Goal: Information Seeking & Learning: Learn about a topic

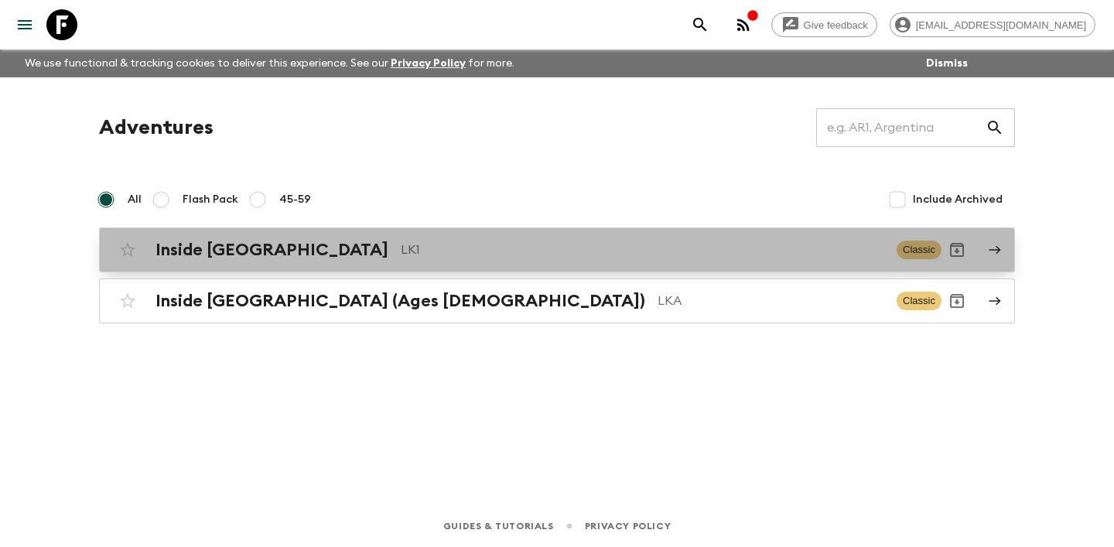
click at [251, 254] on h2 "Inside [GEOGRAPHIC_DATA]" at bounding box center [271, 250] width 233 height 20
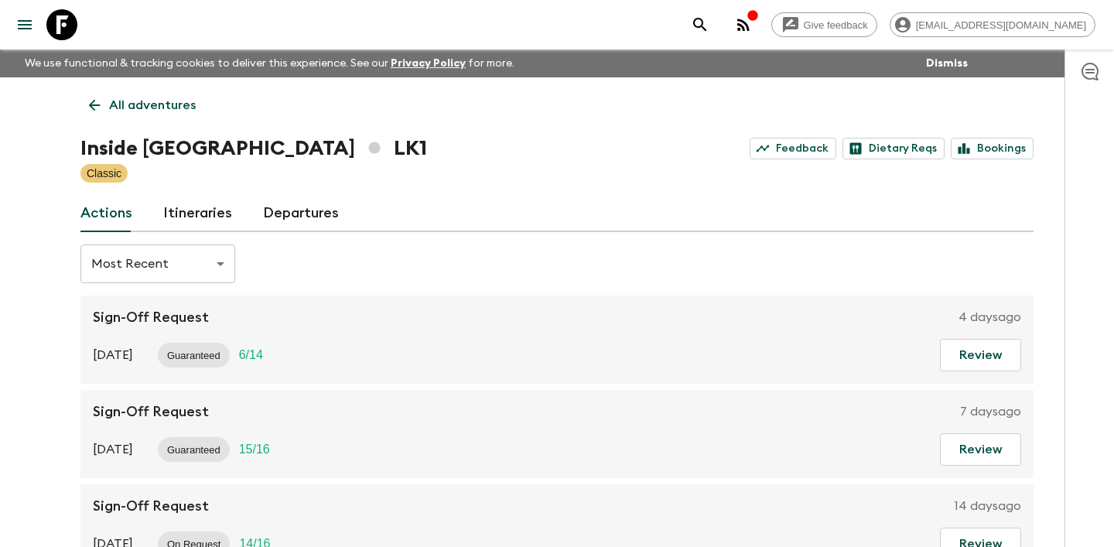
click at [222, 215] on link "Itineraries" at bounding box center [197, 213] width 69 height 37
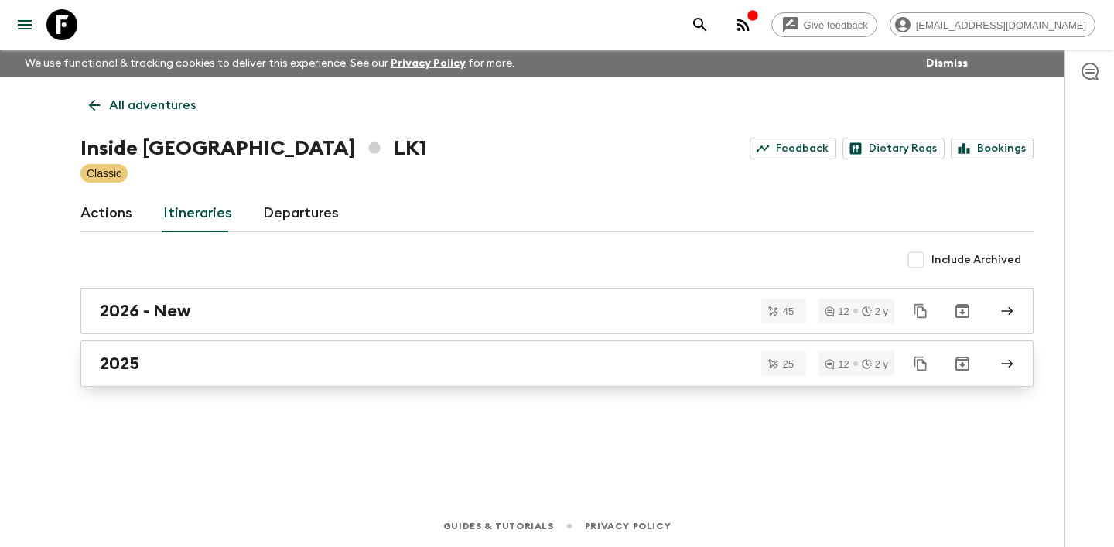
click at [196, 350] on link "2025" at bounding box center [556, 363] width 953 height 46
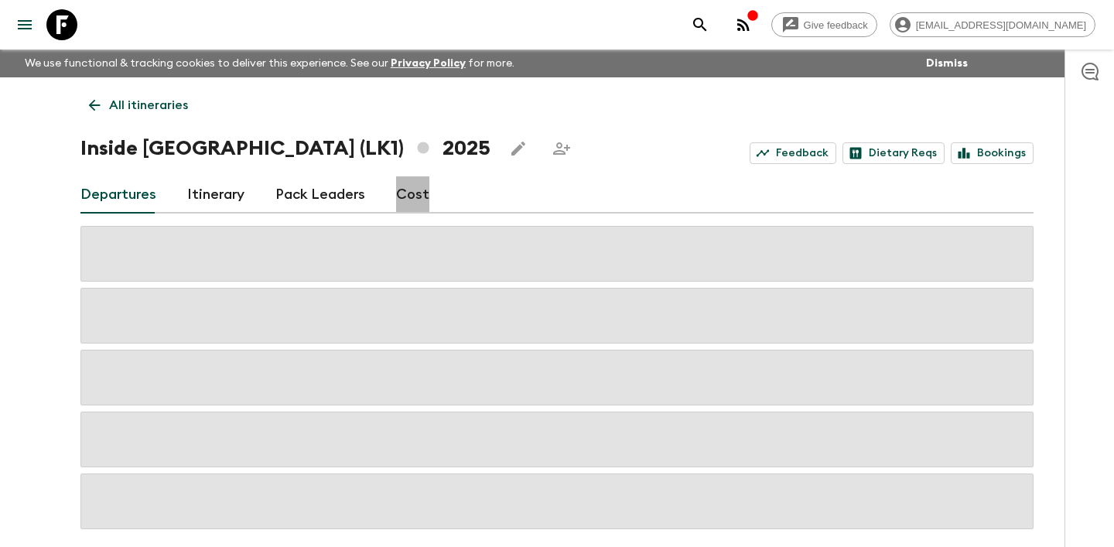
click at [407, 189] on link "Cost" at bounding box center [412, 194] width 33 height 37
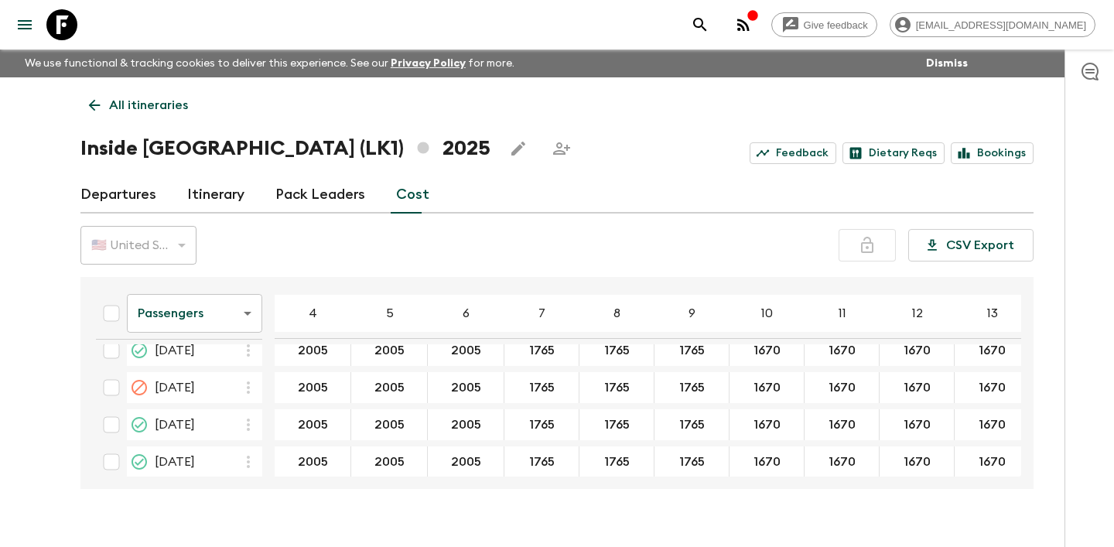
scroll to position [880, 0]
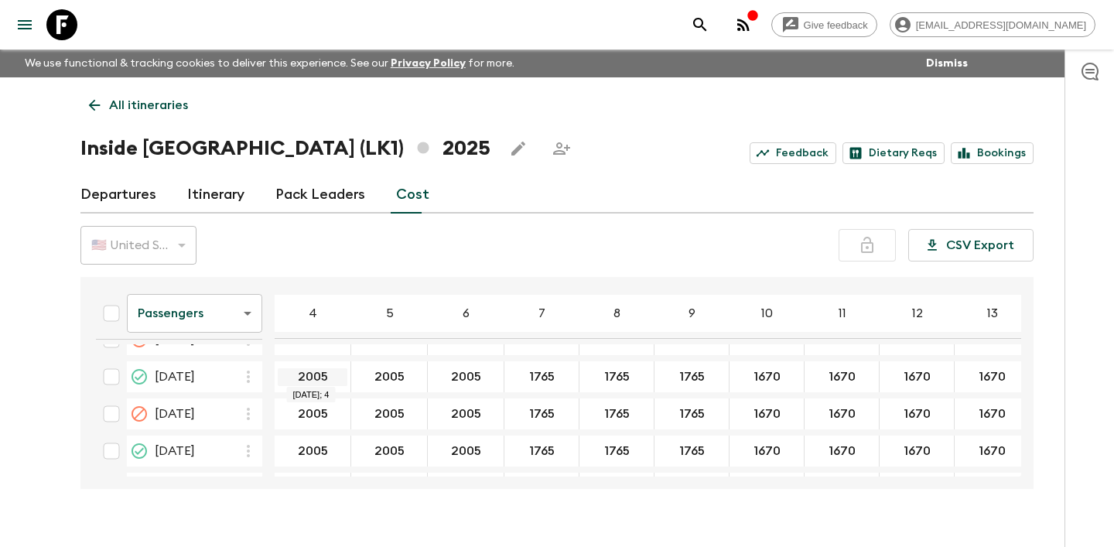
drag, startPoint x: 333, startPoint y: 376, endPoint x: 284, endPoint y: 376, distance: 49.5
drag, startPoint x: 410, startPoint y: 376, endPoint x: 350, endPoint y: 376, distance: 60.3
click at [134, 200] on link "Departures" at bounding box center [118, 194] width 76 height 37
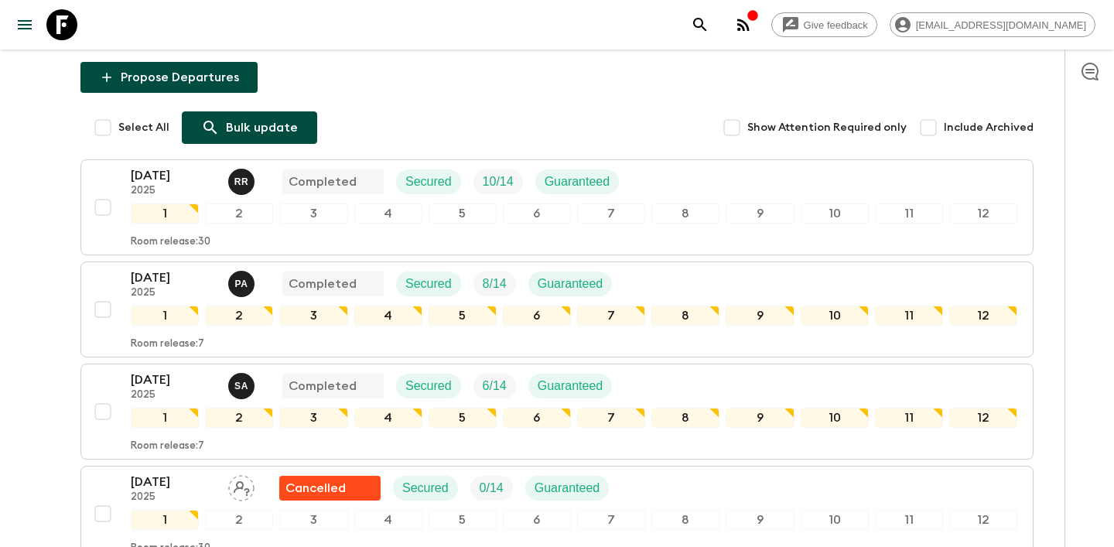
scroll to position [186, 0]
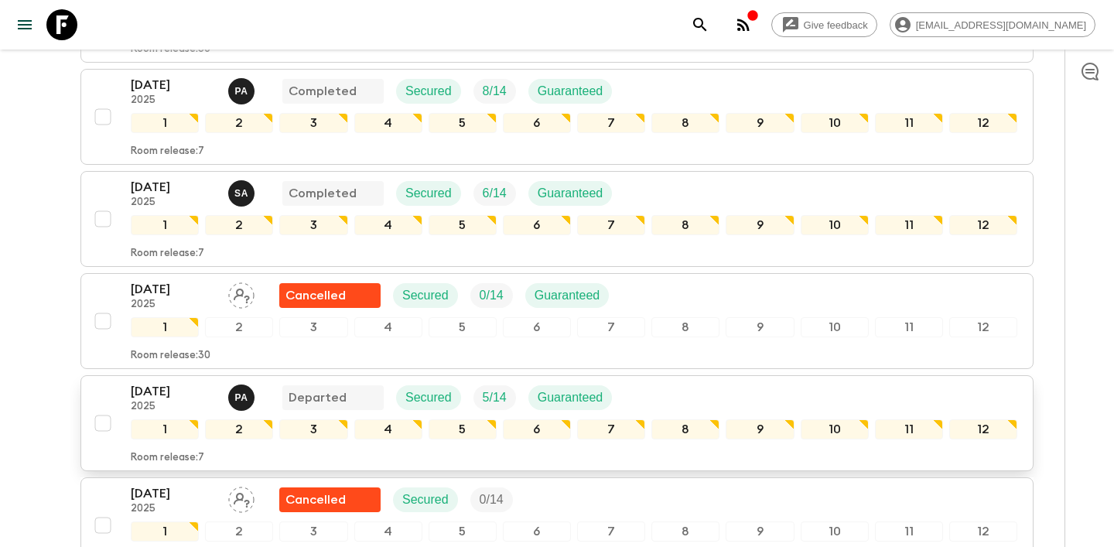
scroll to position [402, 0]
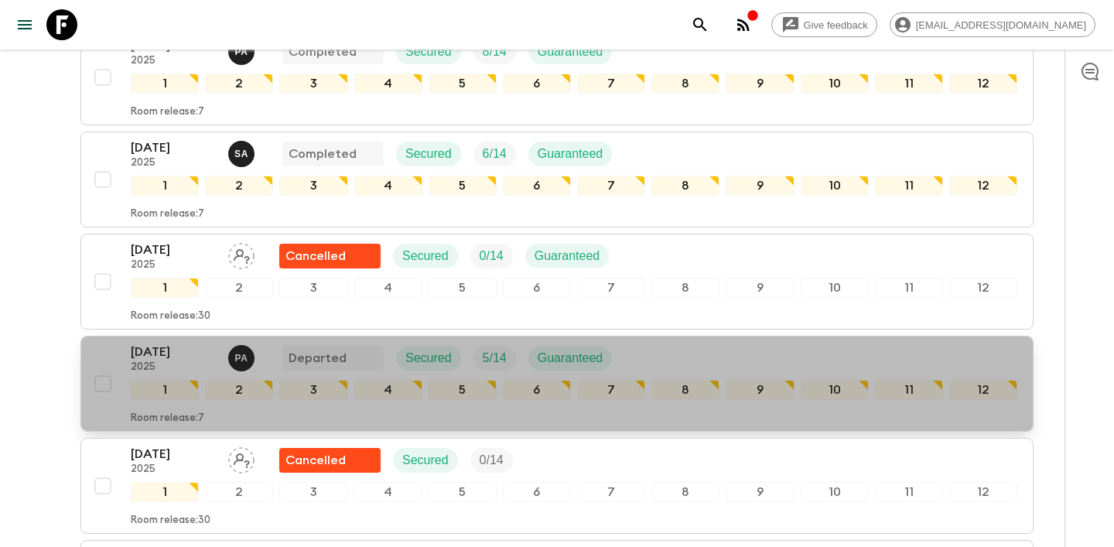
click at [155, 360] on p "[DATE]" at bounding box center [173, 352] width 85 height 19
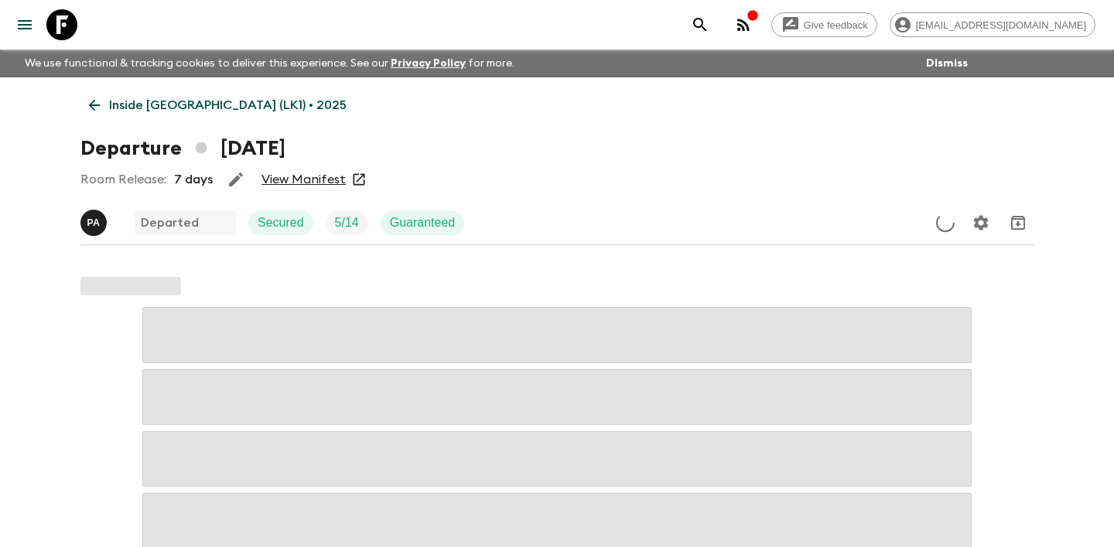
click at [333, 180] on link "View Manifest" at bounding box center [303, 179] width 84 height 15
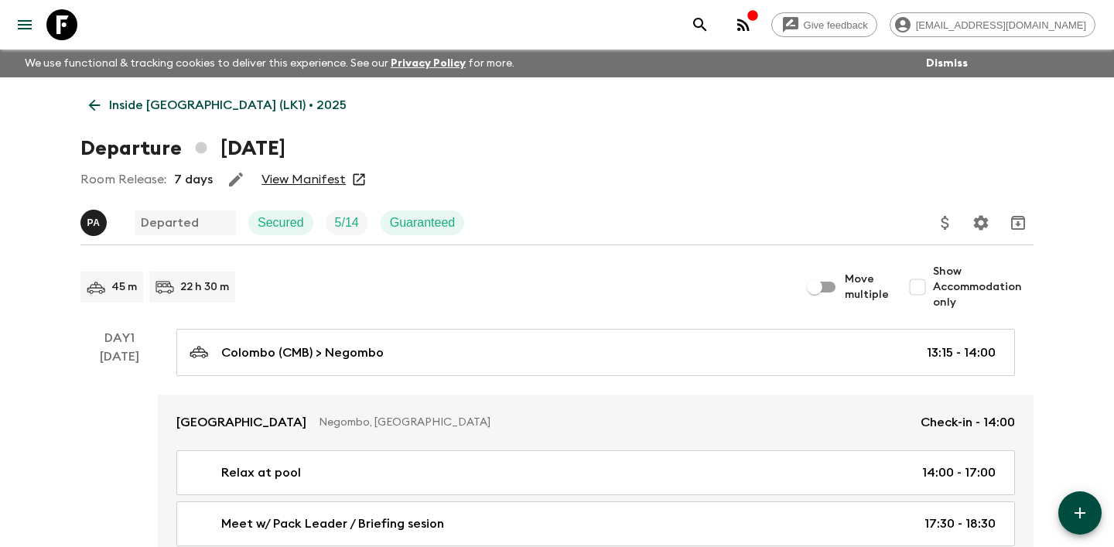
click at [91, 106] on icon at bounding box center [95, 106] width 12 height 12
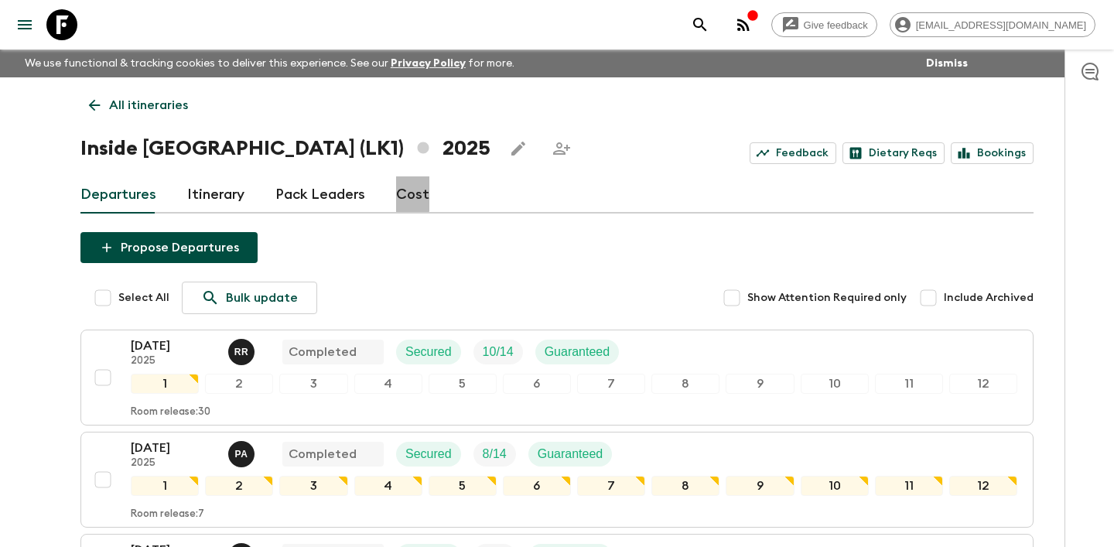
click at [399, 193] on link "Cost" at bounding box center [412, 194] width 33 height 37
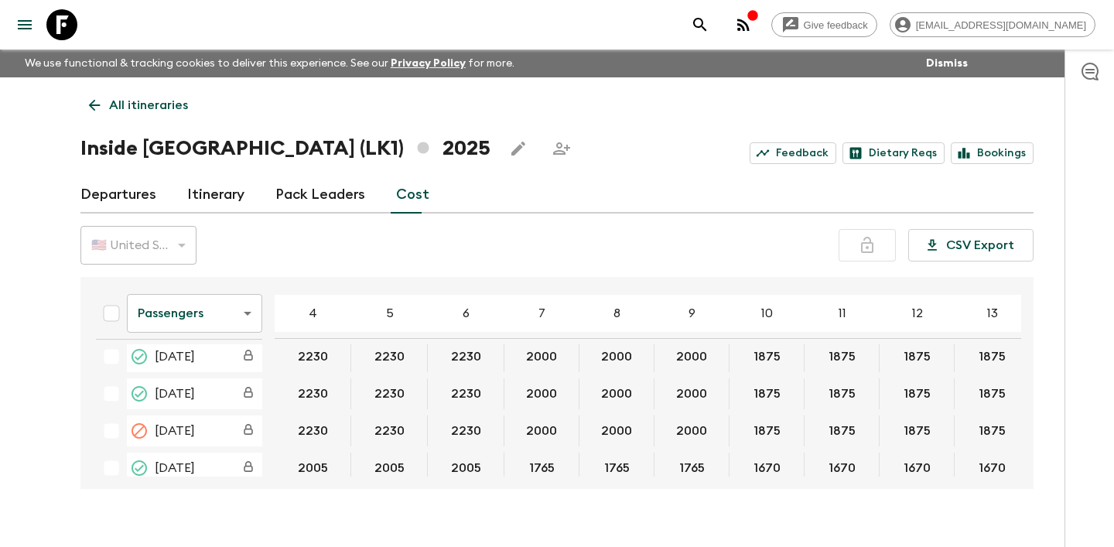
scroll to position [674, 0]
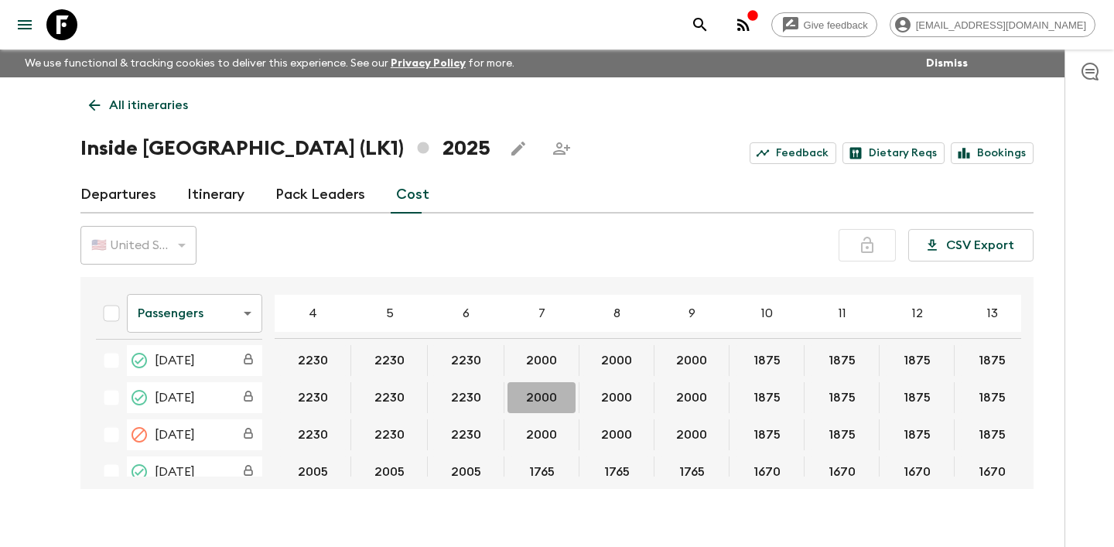
click at [565, 391] on button "2000" at bounding box center [541, 397] width 68 height 31
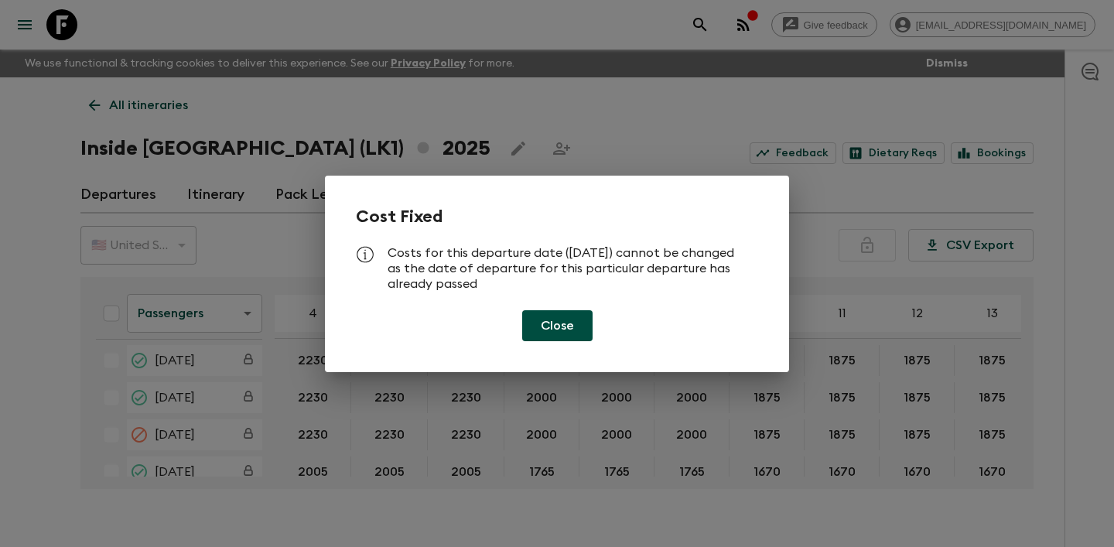
click at [604, 401] on div "Cost Fixed Costs for this departure date ([DATE]) cannot be changed as the date…" at bounding box center [557, 273] width 1114 height 547
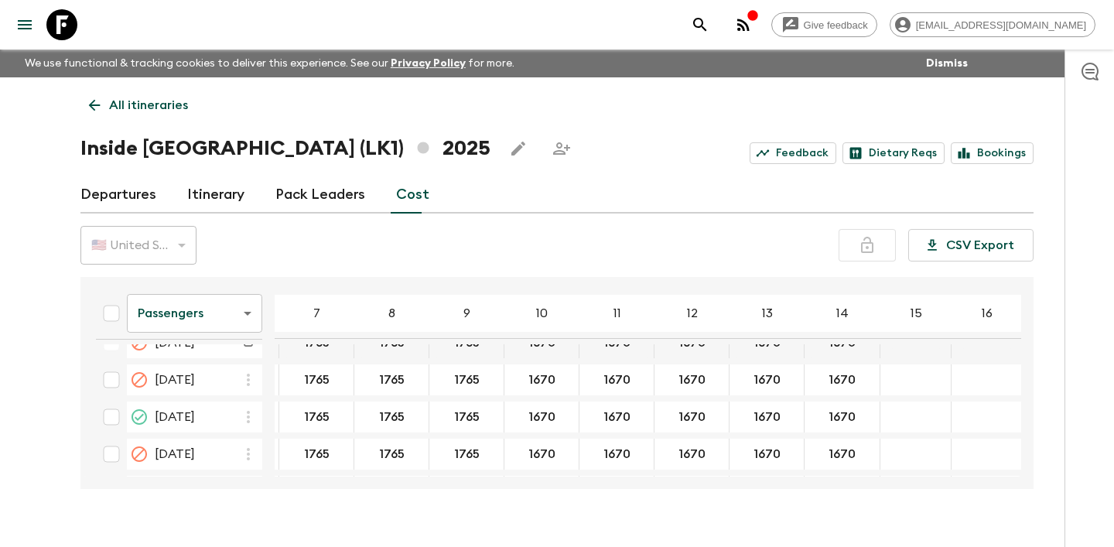
scroll to position [840, 228]
